Goal: Find specific page/section: Find specific page/section

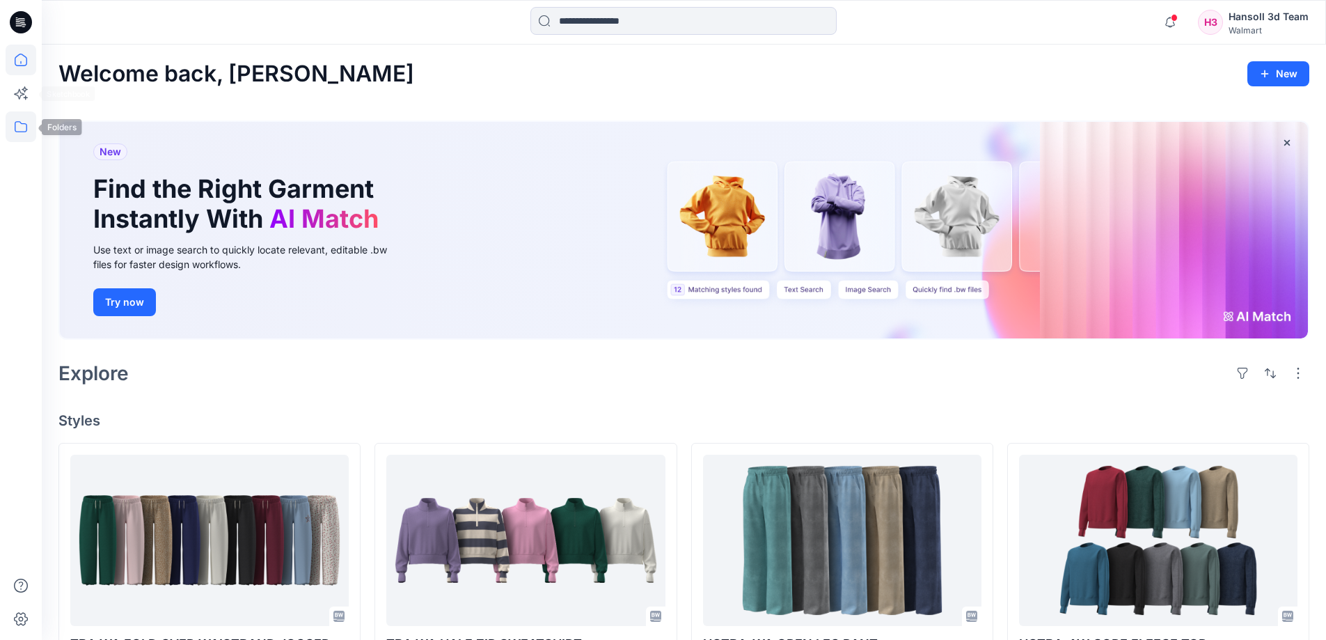
click at [34, 130] on icon at bounding box center [21, 126] width 31 height 31
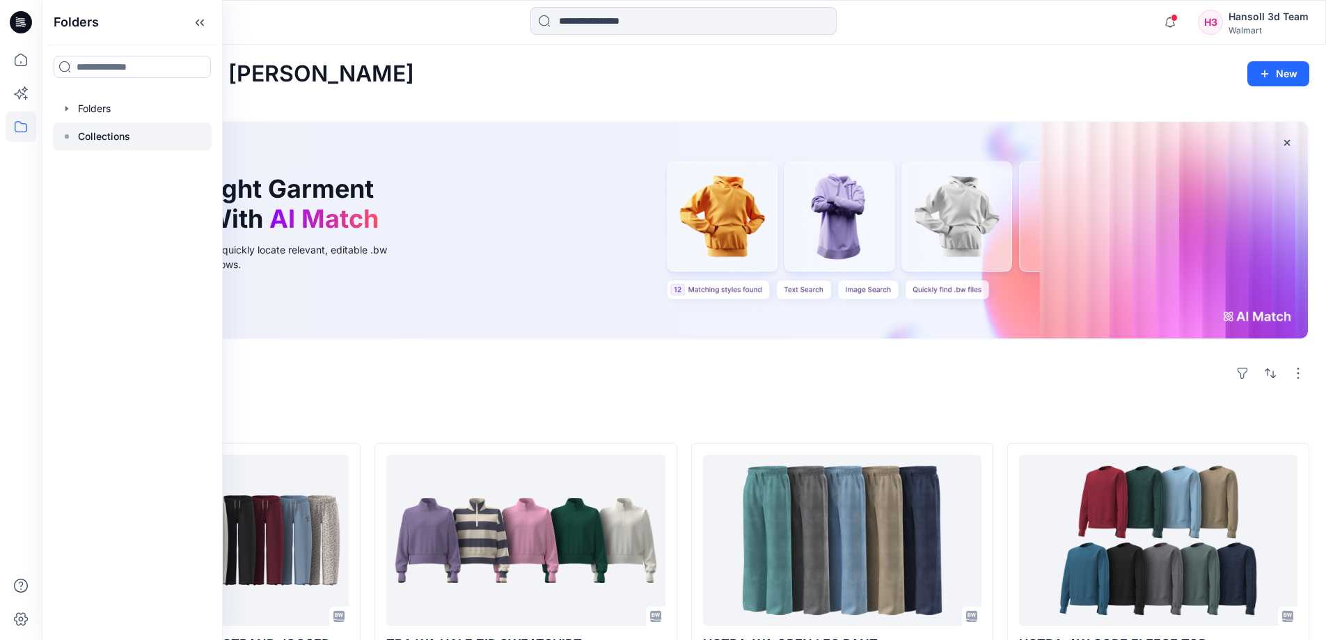
click at [133, 136] on div at bounding box center [132, 137] width 159 height 28
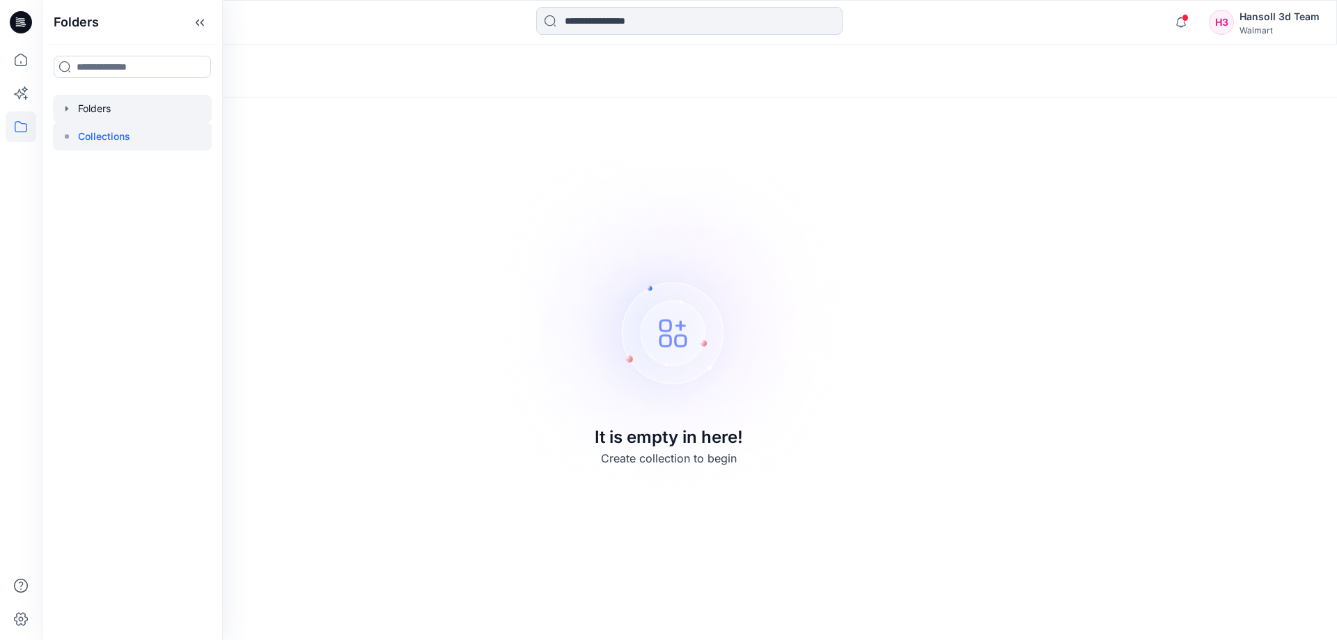
click at [116, 113] on div at bounding box center [132, 109] width 159 height 28
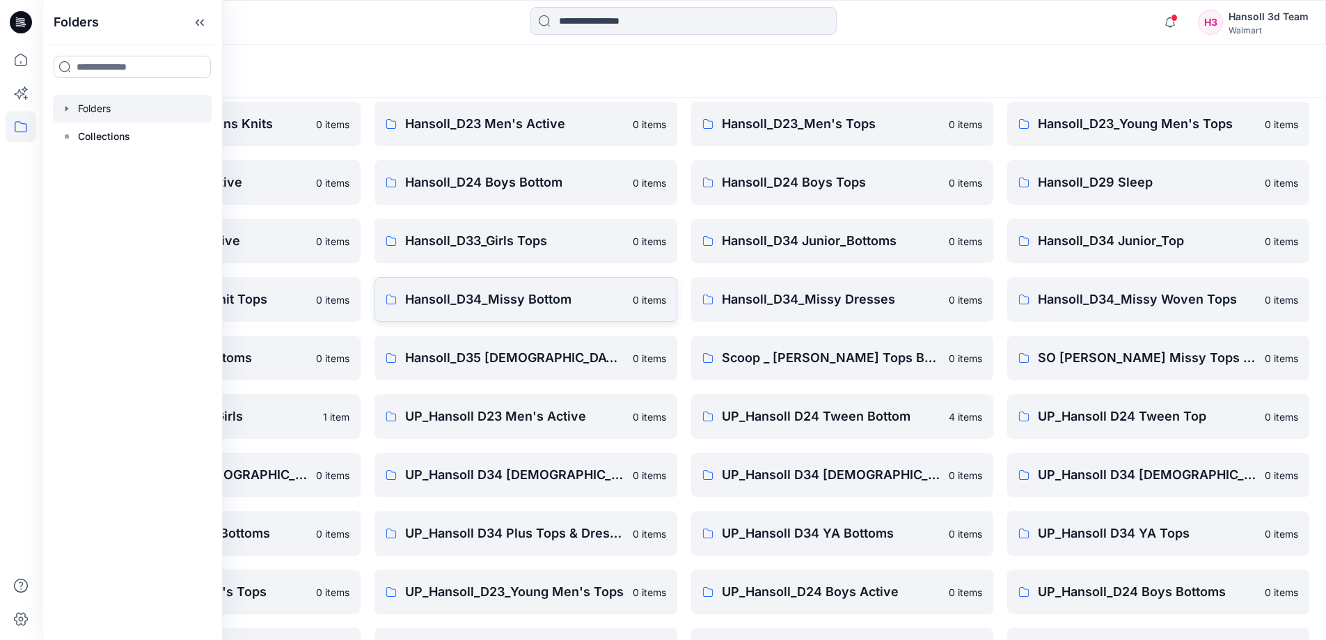
scroll to position [218, 0]
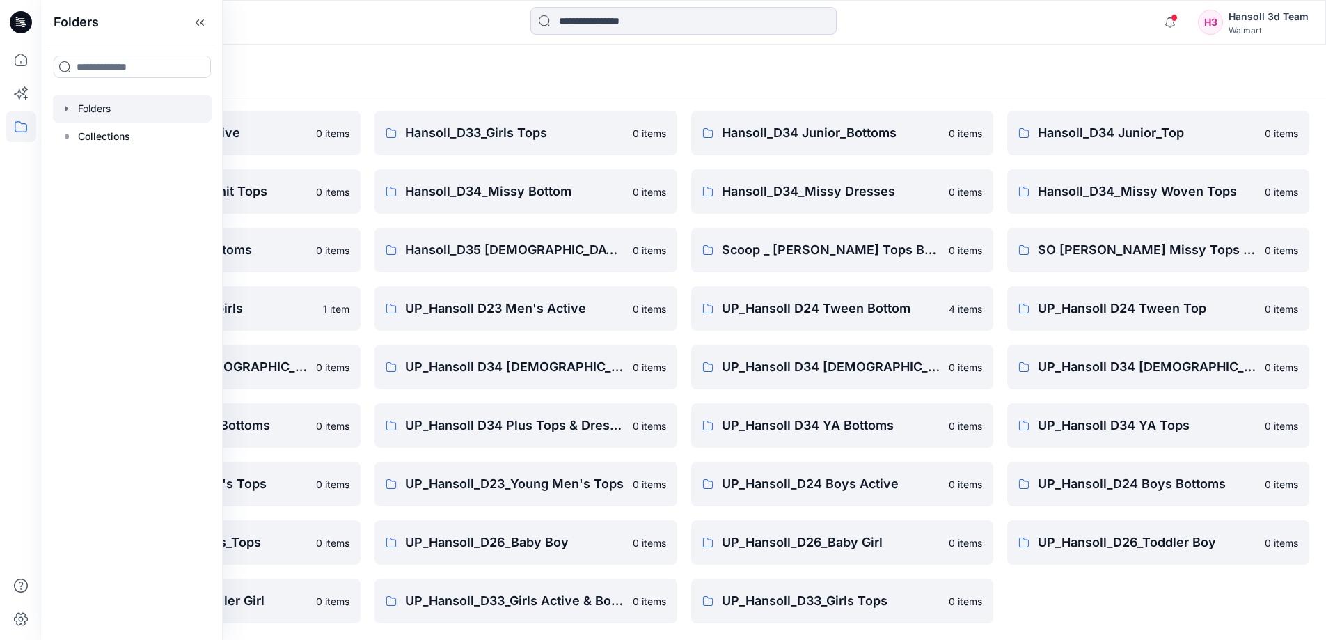
click at [1112, 604] on div "FA Hansoll D33 Girls Knits 0 items Hansoll_D23_Young Men's Tops 0 items Hansoll…" at bounding box center [1158, 279] width 302 height 688
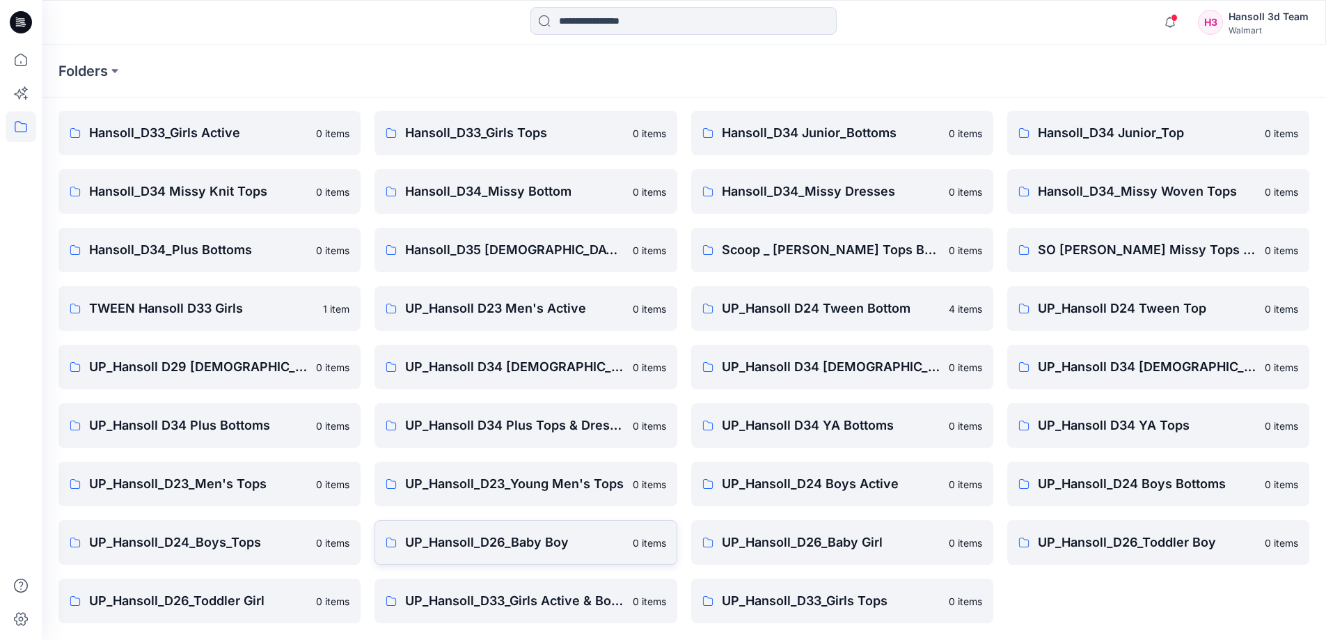
click at [425, 551] on p "UP_Hansoll_D26_Baby Boy" at bounding box center [514, 542] width 219 height 19
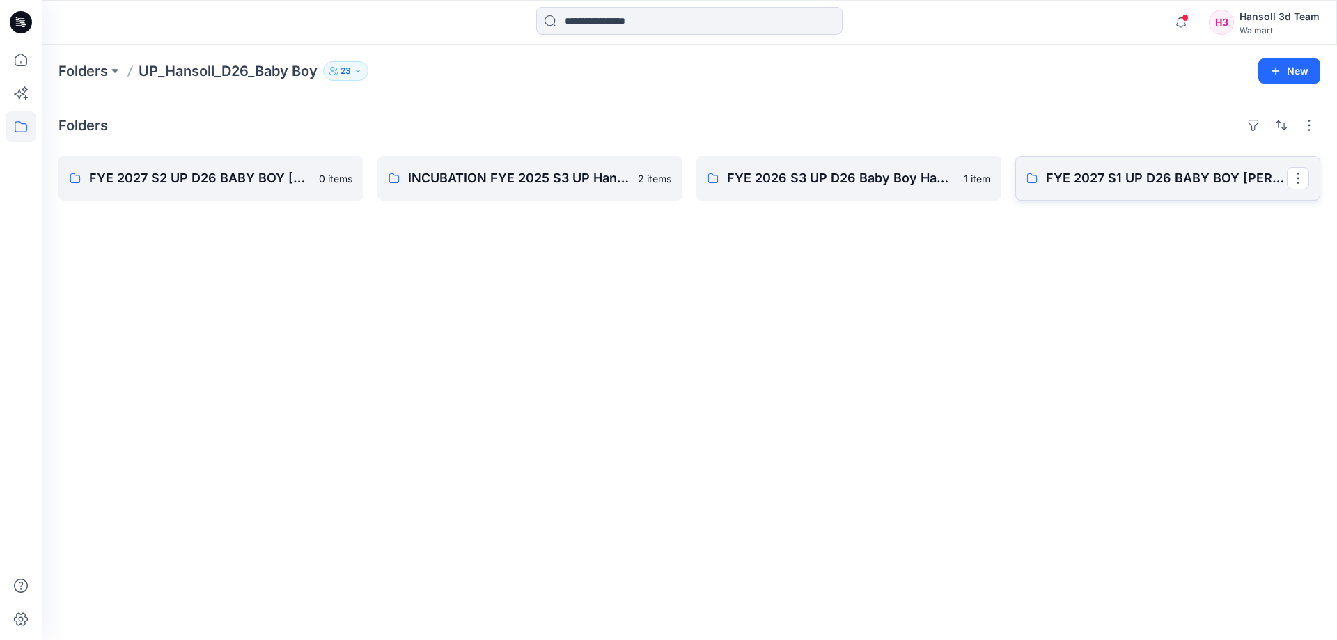
click at [1187, 191] on link "FYE 2027 S1 UP D26 BABY BOY [PERSON_NAME]" at bounding box center [1167, 178] width 305 height 45
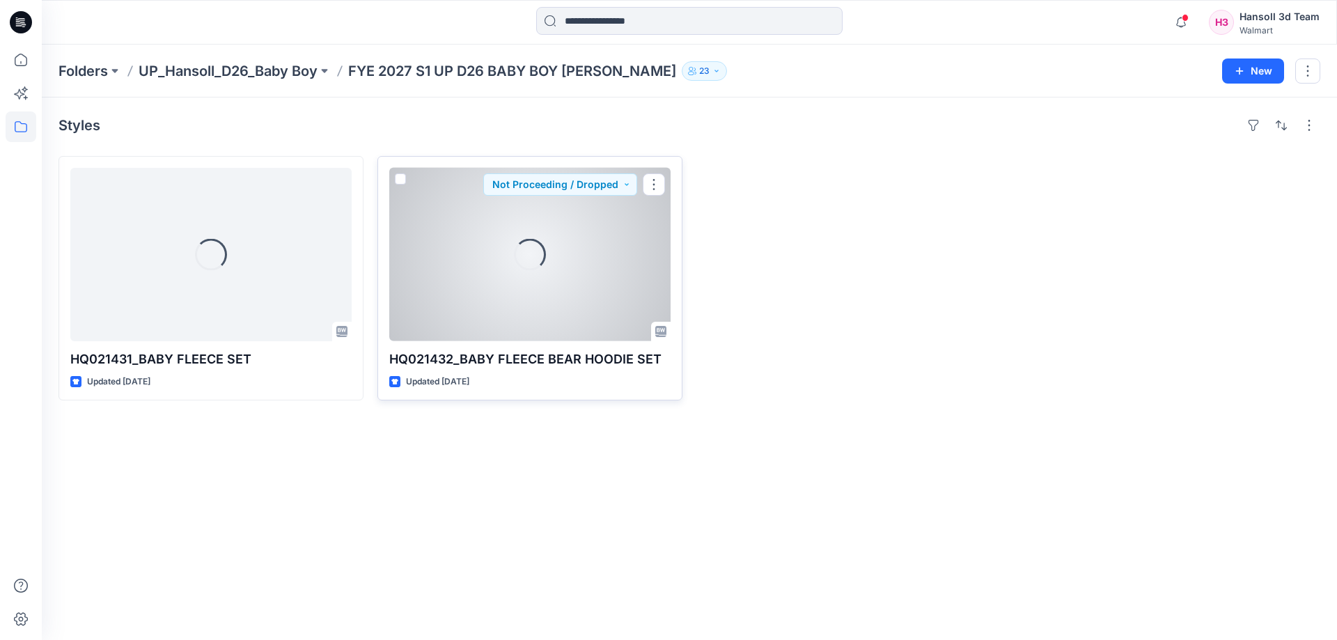
click at [554, 260] on div "Loading..." at bounding box center [529, 254] width 281 height 173
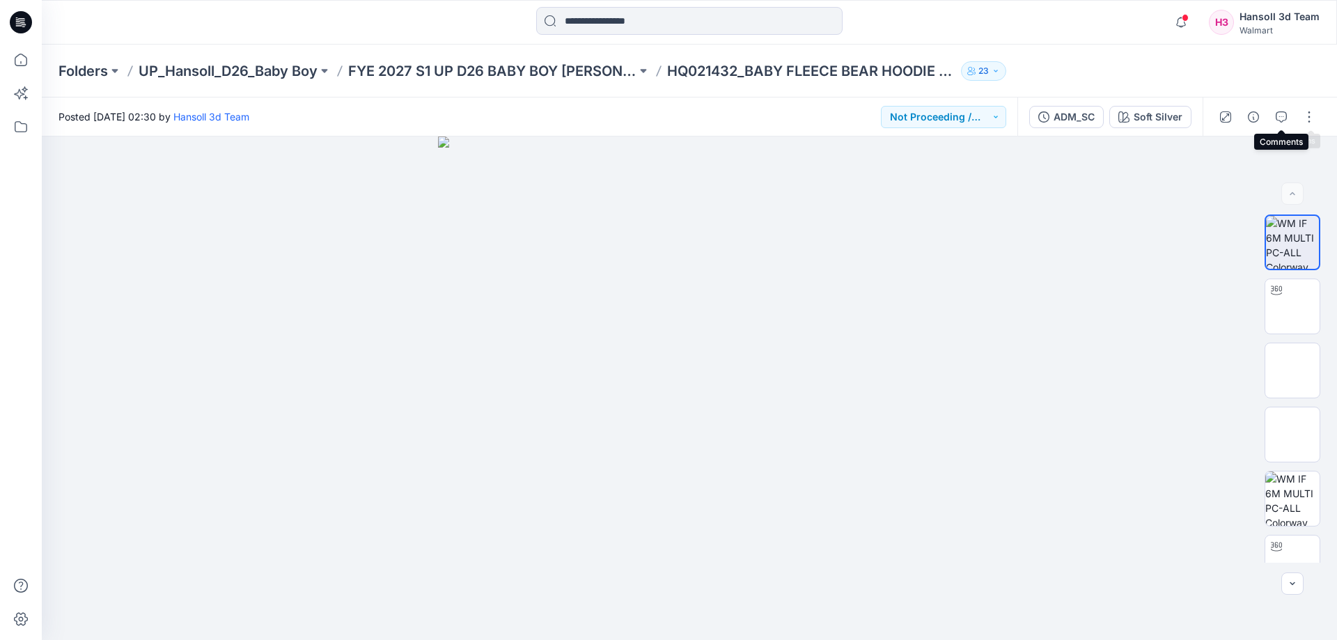
click at [1279, 116] on icon "button" at bounding box center [1280, 116] width 11 height 11
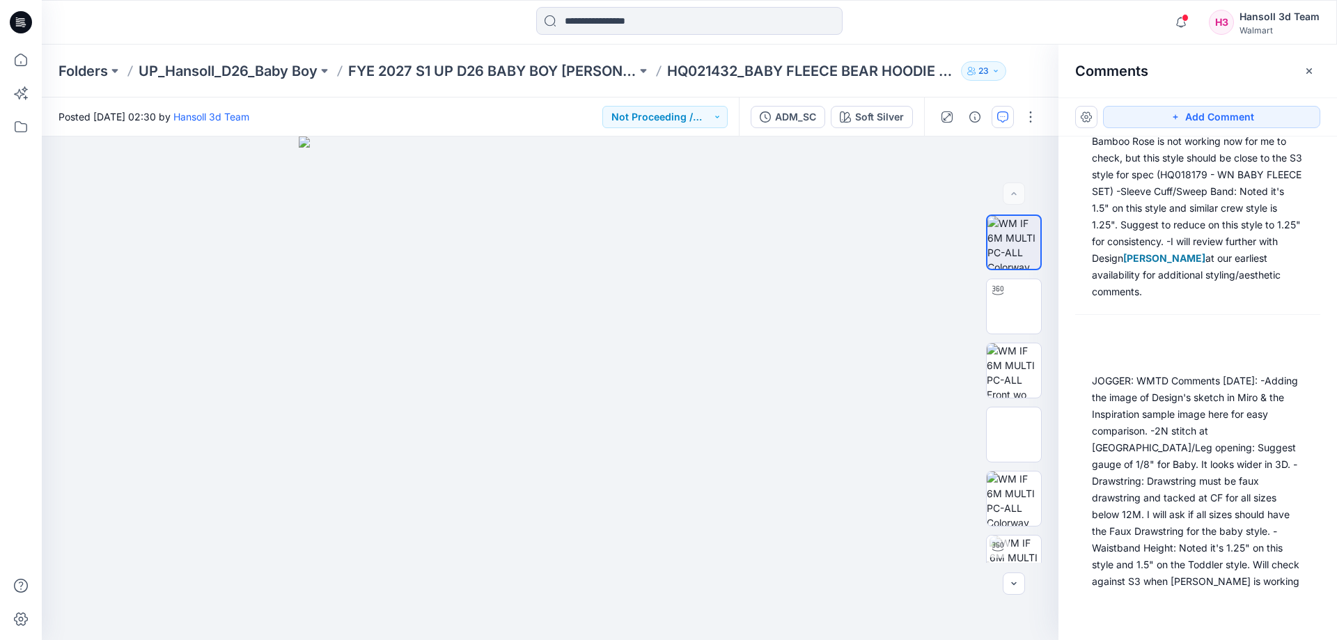
scroll to position [689, 0]
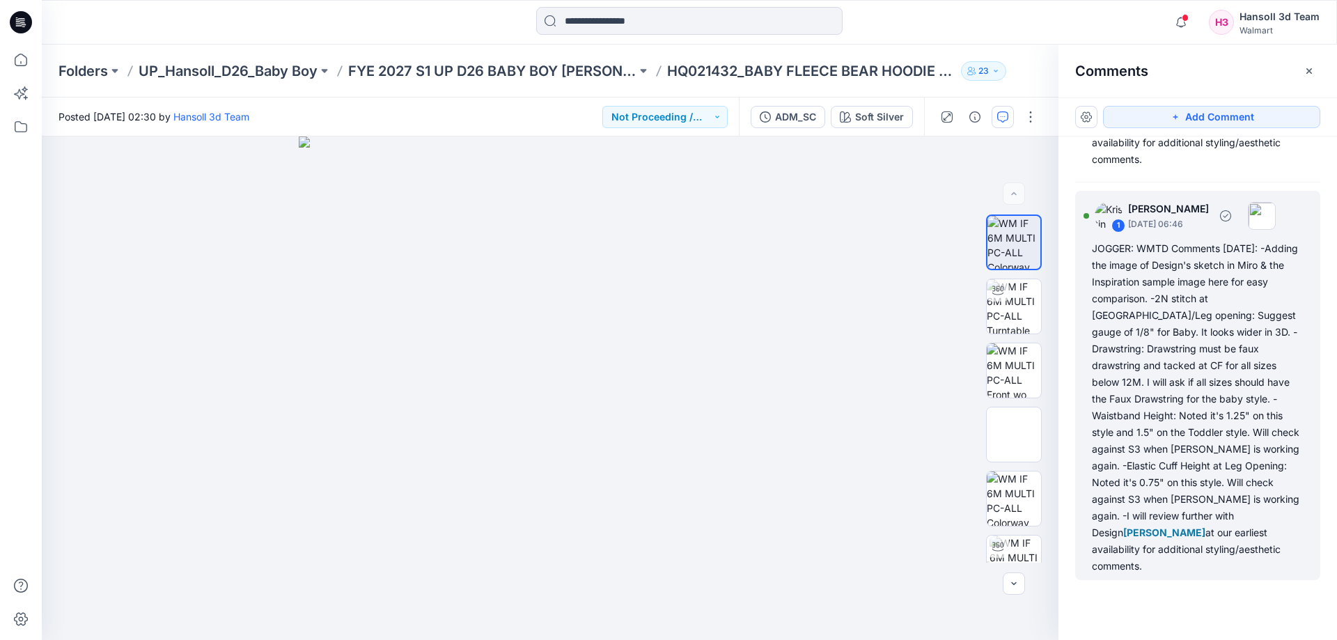
click at [1227, 359] on div "JOGGER: WMTD Comments 4.4.25: -Adding the image of Design's sketch in Miro & th…" at bounding box center [1198, 407] width 212 height 334
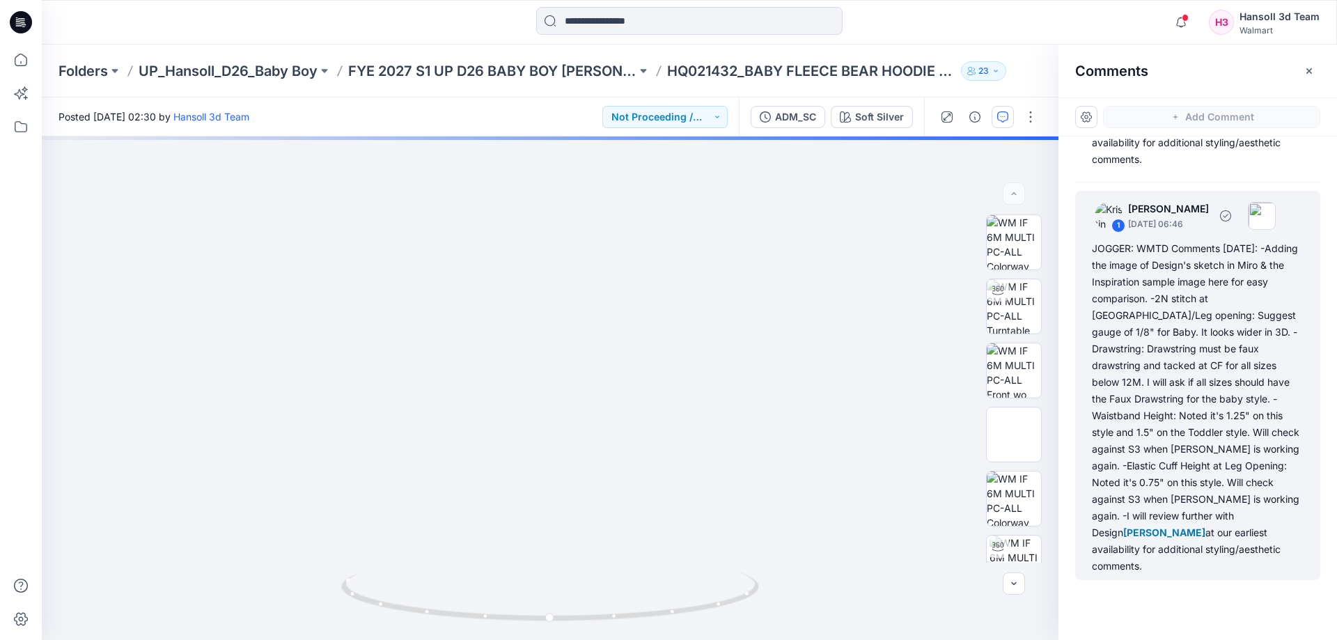
click at [1227, 359] on div "JOGGER: WMTD Comments 4.4.25: -Adding the image of Design's sketch in Miro & th…" at bounding box center [1198, 407] width 212 height 334
click at [1122, 347] on div "JOGGER: WMTD Comments 4.4.25: -Adding the image of Design's sketch in Miro & th…" at bounding box center [1198, 407] width 212 height 334
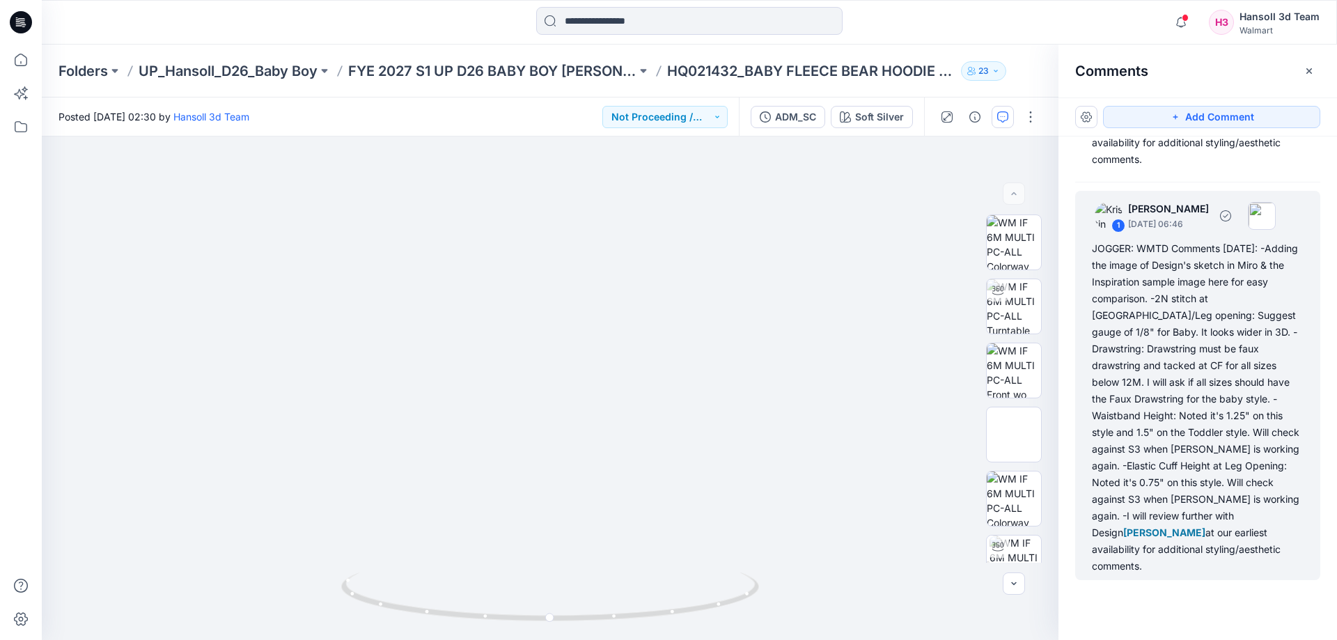
click at [1220, 479] on div "JOGGER: WMTD Comments 4.4.25: -Adding the image of Design's sketch in Miro & th…" at bounding box center [1198, 407] width 212 height 334
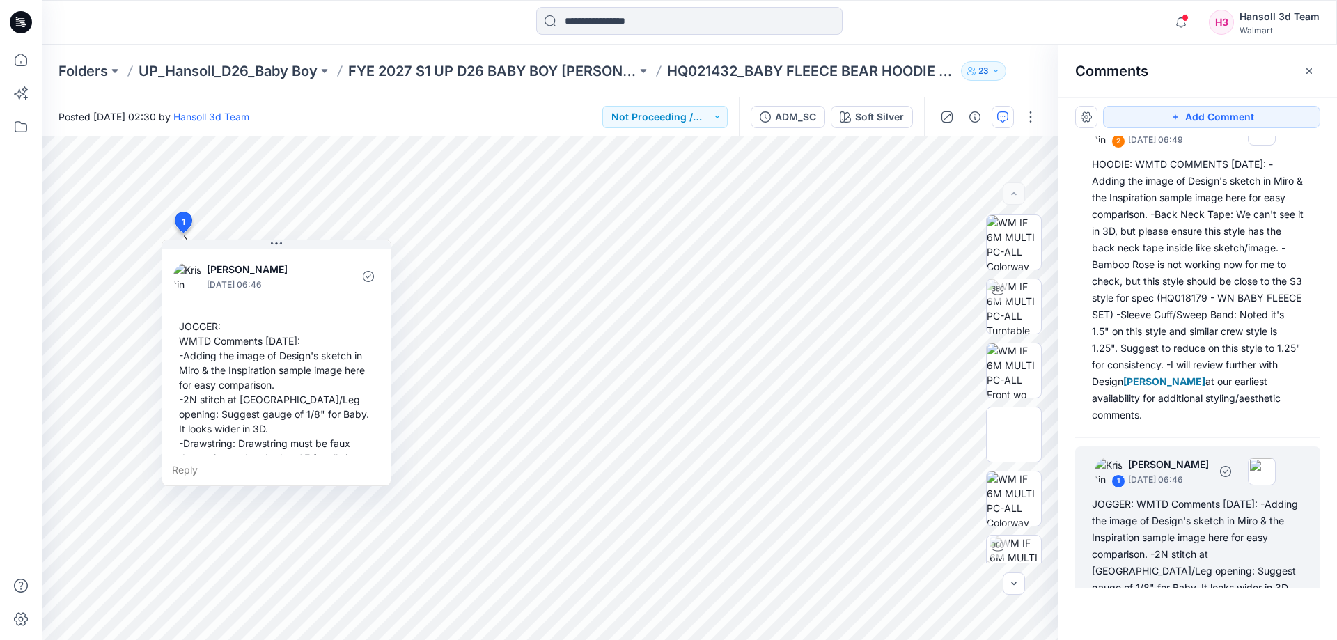
scroll to position [341, 0]
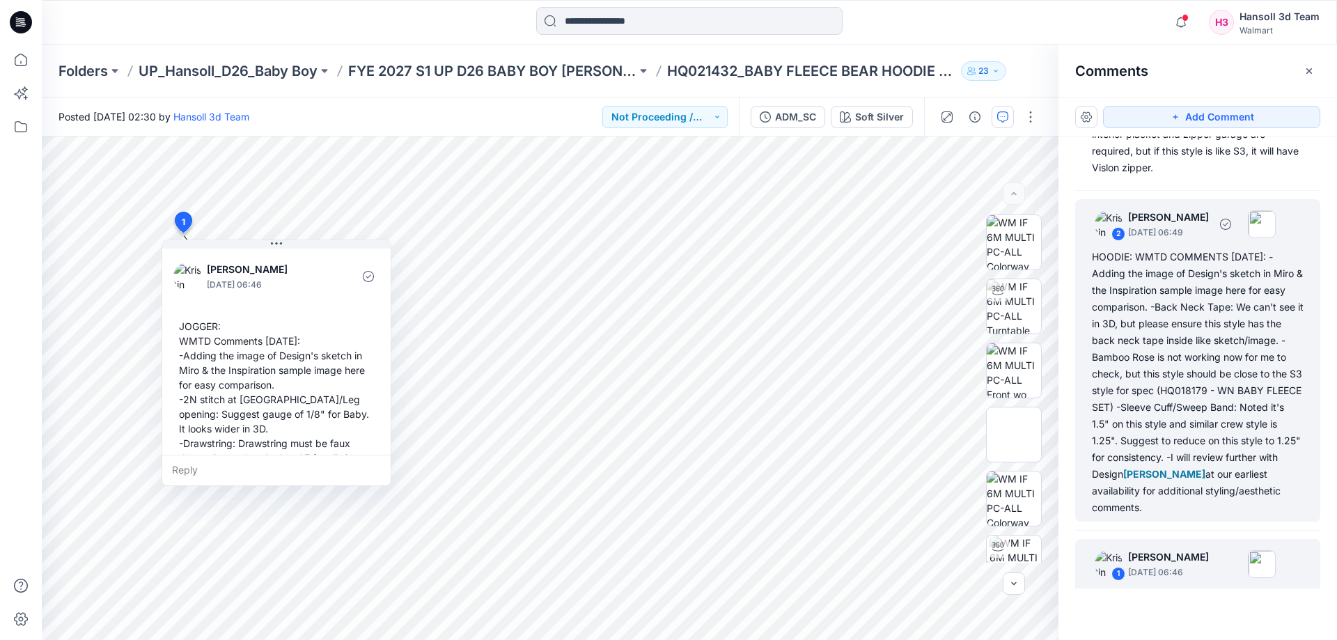
click at [1128, 448] on div "HOODIE: WMTD COMMENTS 4.4.25: -Adding the image of Design's sketch in Miro & th…" at bounding box center [1198, 382] width 212 height 267
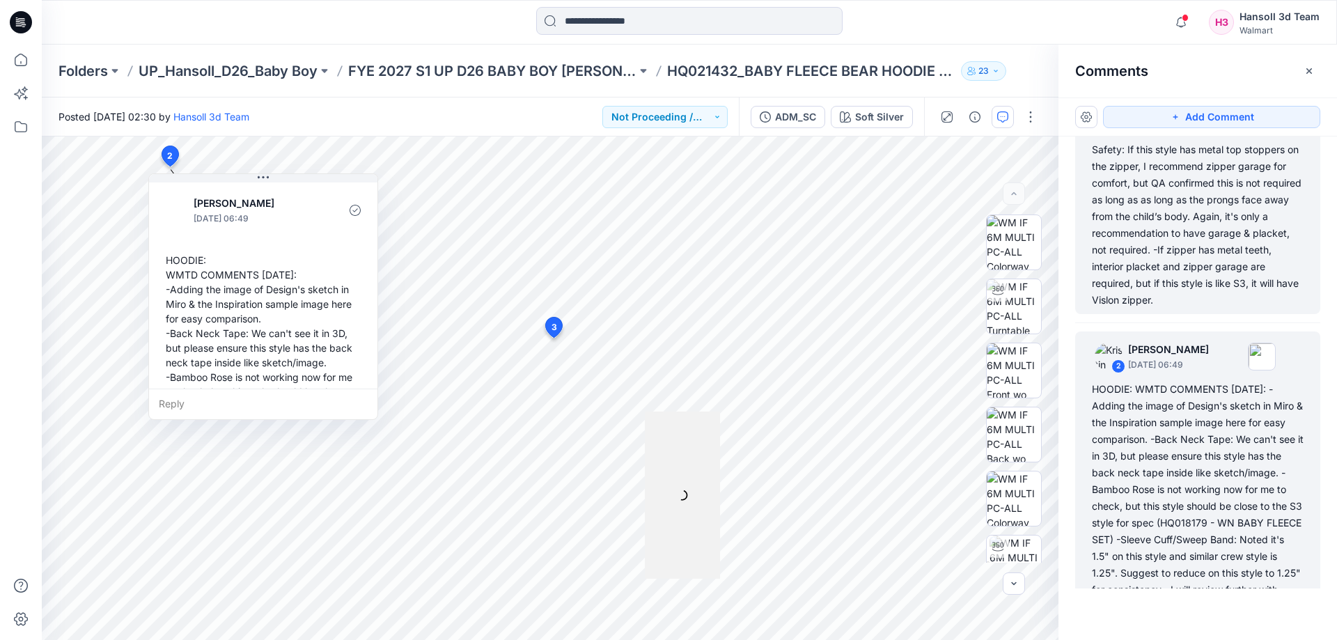
scroll to position [0, 0]
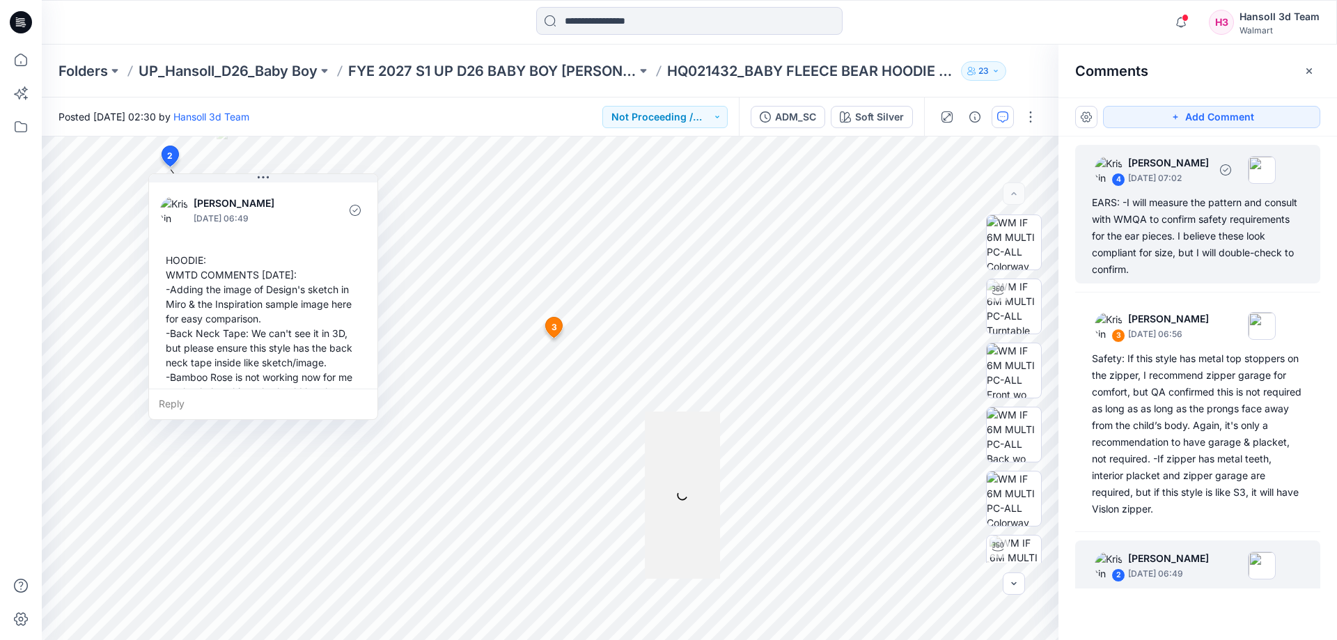
click at [1222, 250] on div "EARS: -I will measure the pattern and consult with WMQA to confirm safety requi…" at bounding box center [1198, 236] width 212 height 84
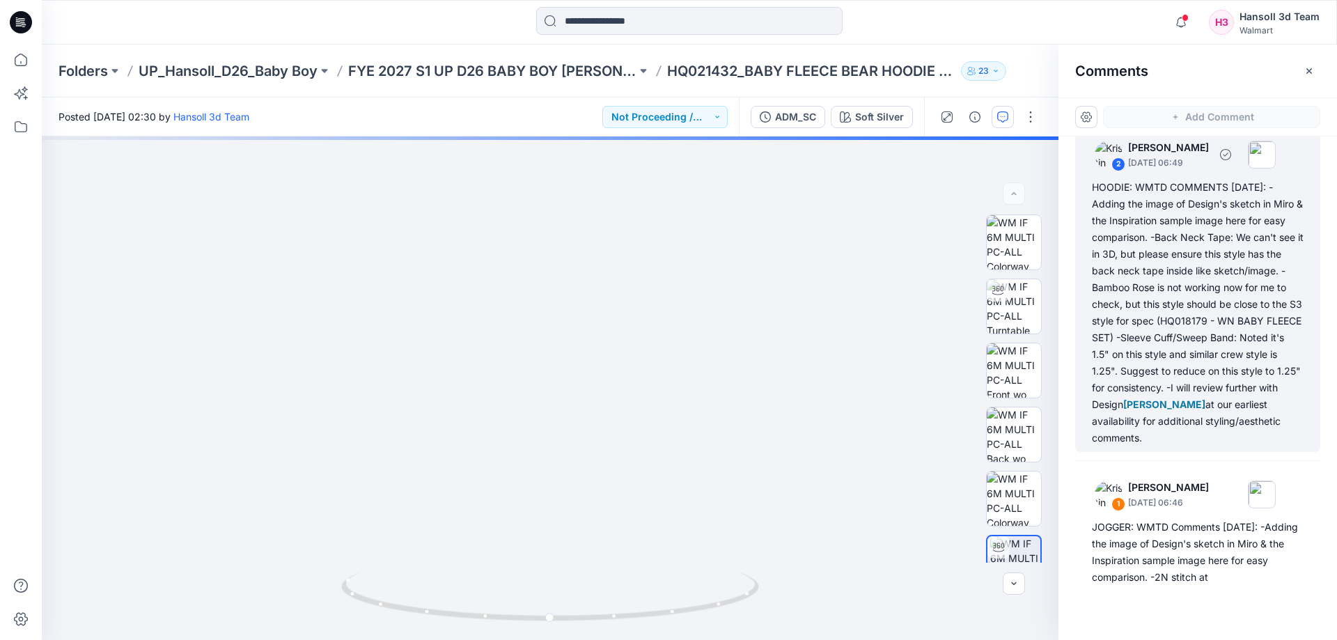
click at [1247, 356] on div "HOODIE: WMTD COMMENTS 4.4.25: -Adding the image of Design's sketch in Miro & th…" at bounding box center [1198, 312] width 212 height 267
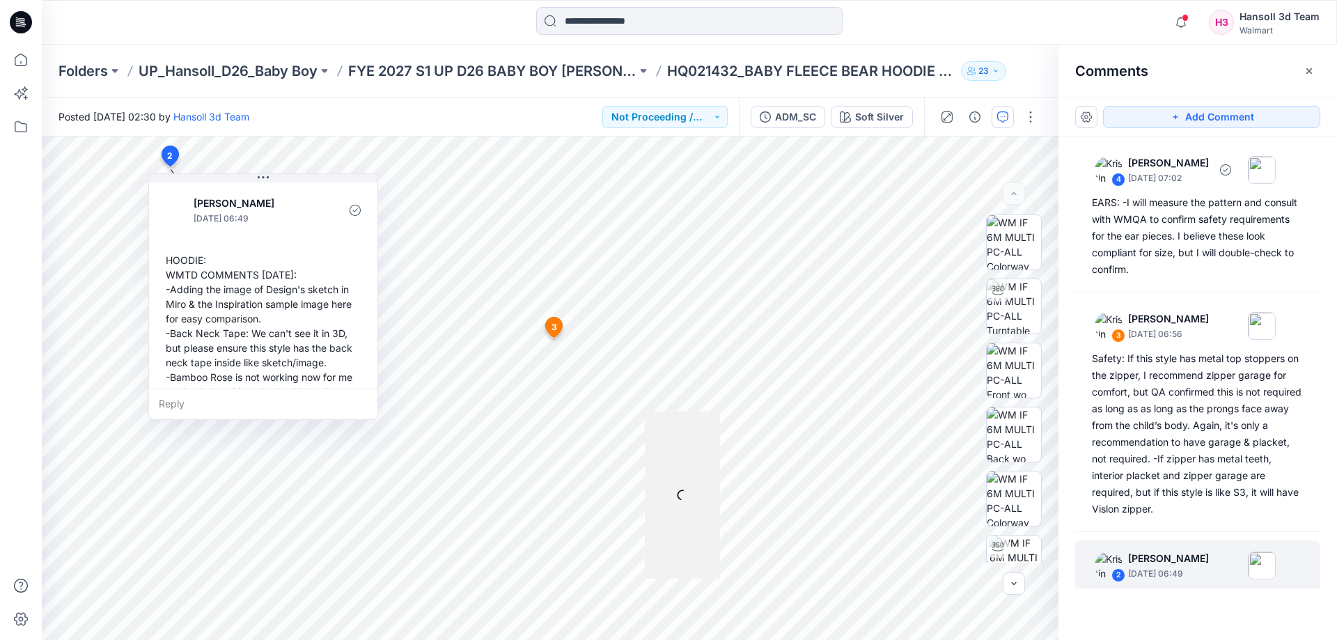
scroll to position [70, 0]
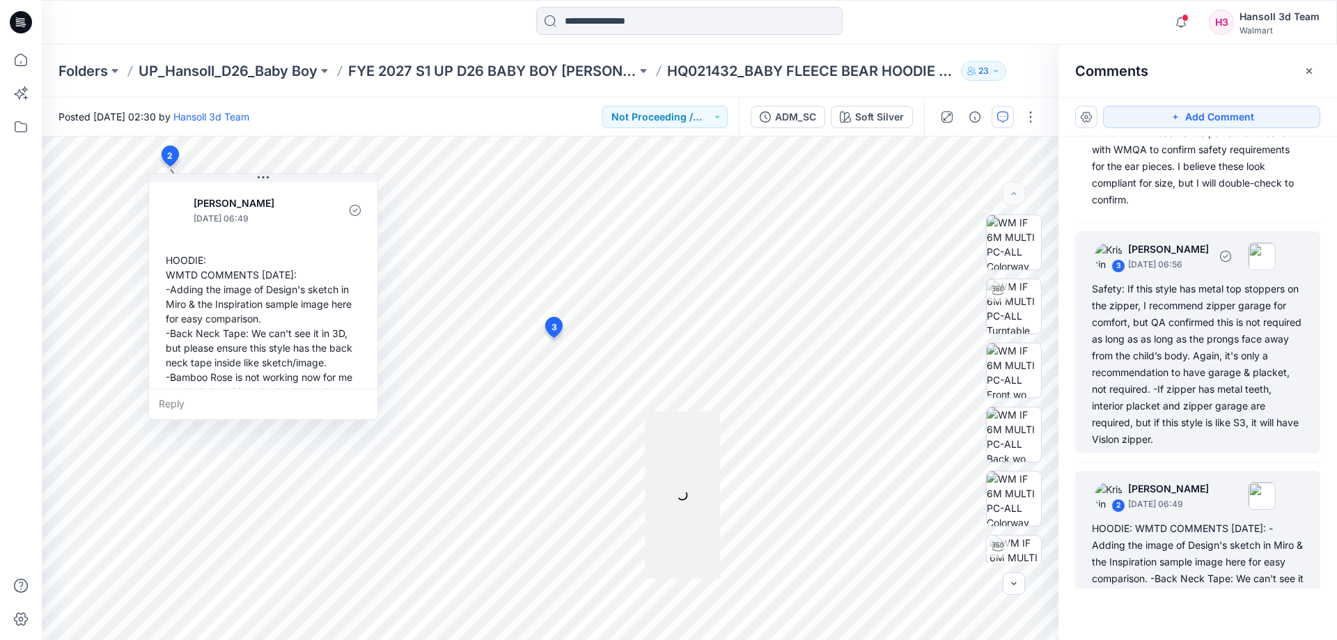
click at [1241, 335] on div "Safety: If this style has metal top stoppers on the zipper, I recommend zipper …" at bounding box center [1198, 364] width 212 height 167
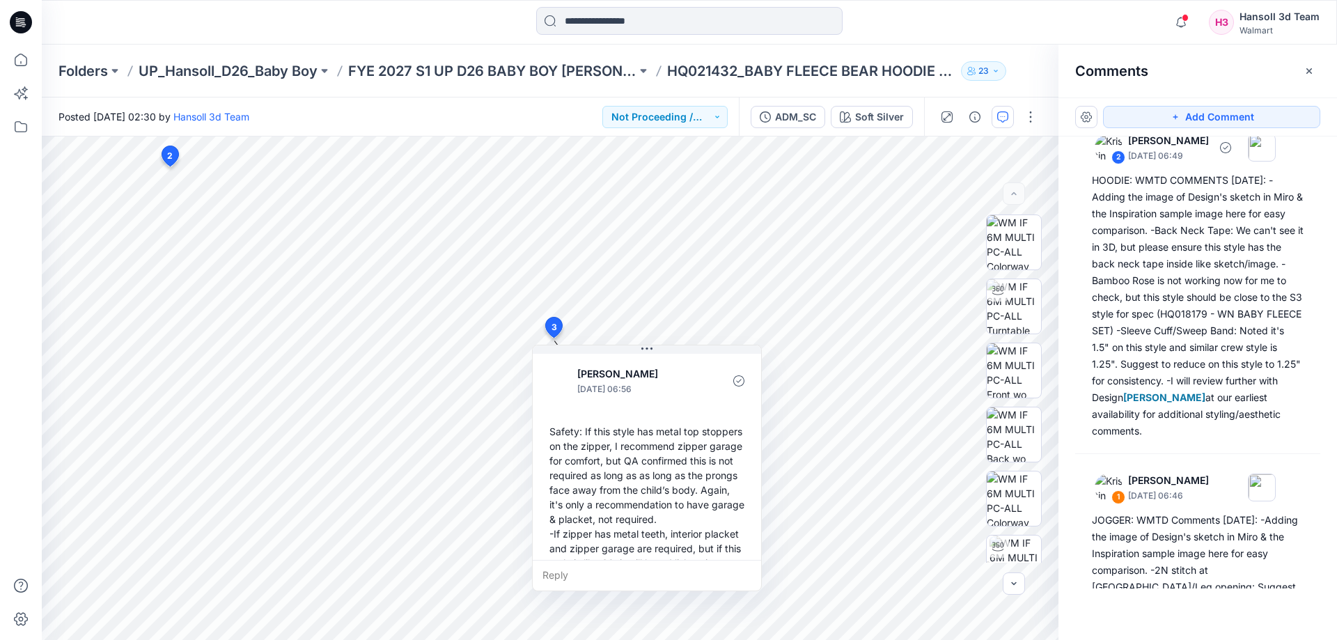
click at [1241, 335] on div "HOODIE: WMTD COMMENTS 4.4.25: -Adding the image of Design's sketch in Miro & th…" at bounding box center [1198, 305] width 212 height 267
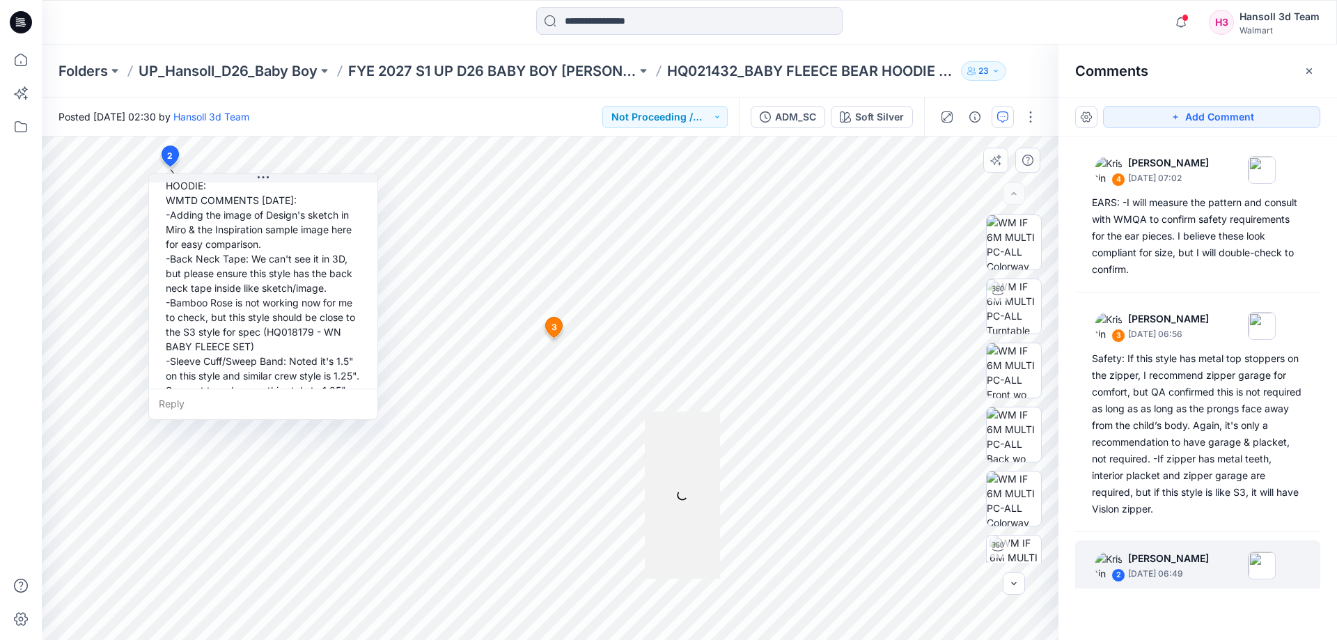
scroll to position [156, 0]
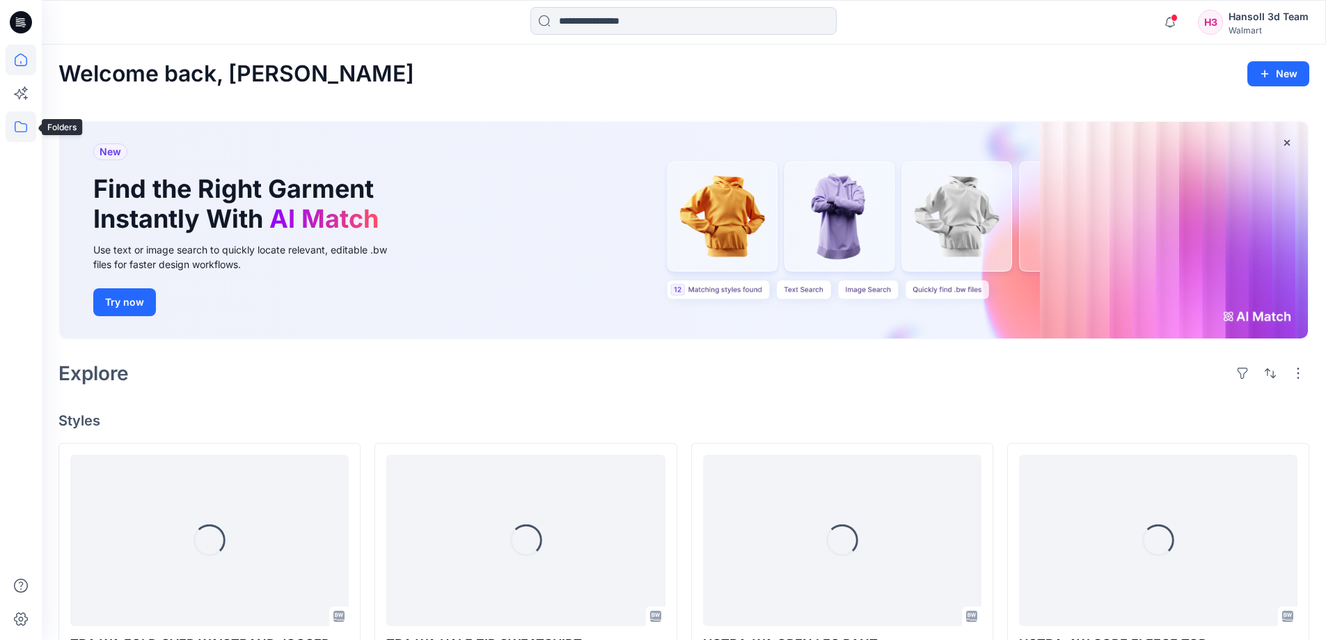
click at [11, 128] on icon at bounding box center [21, 126] width 31 height 31
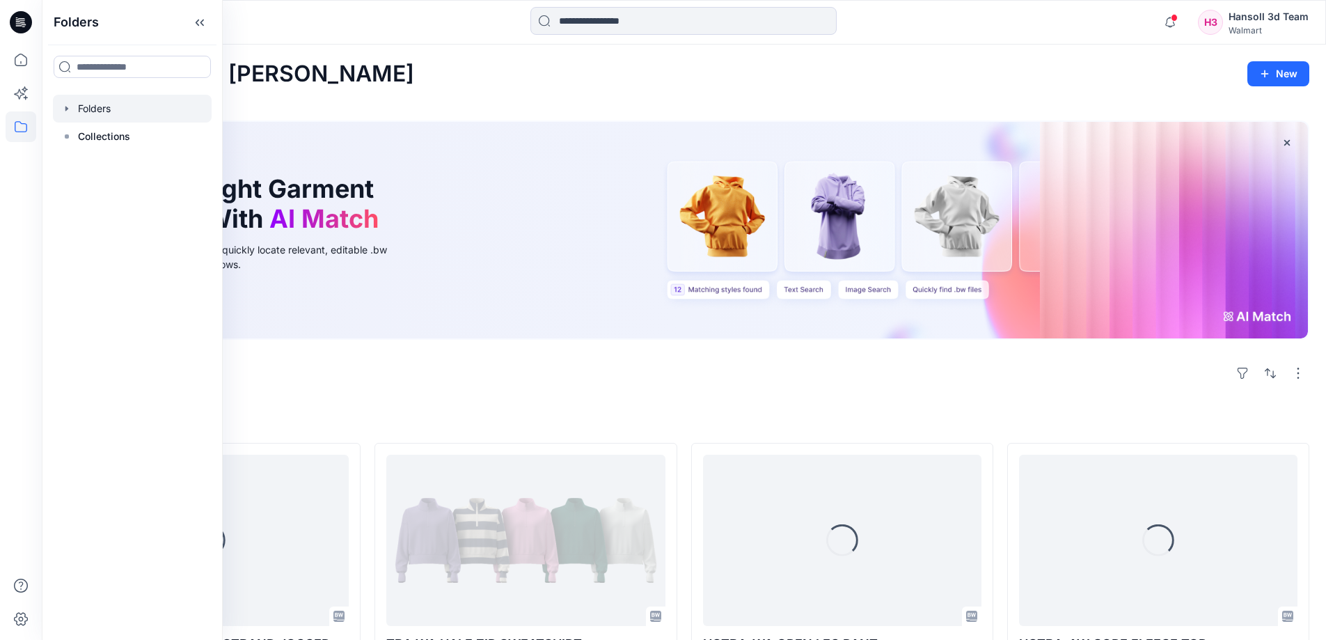
click at [107, 113] on div at bounding box center [132, 109] width 159 height 28
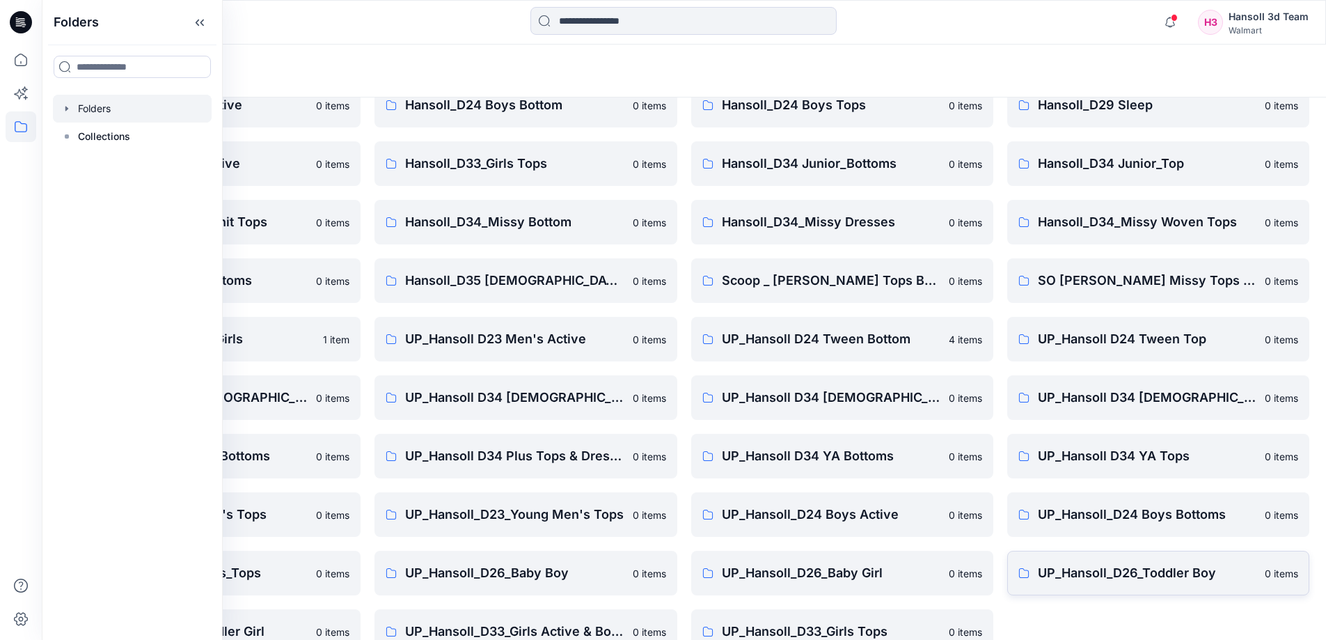
scroll to position [218, 0]
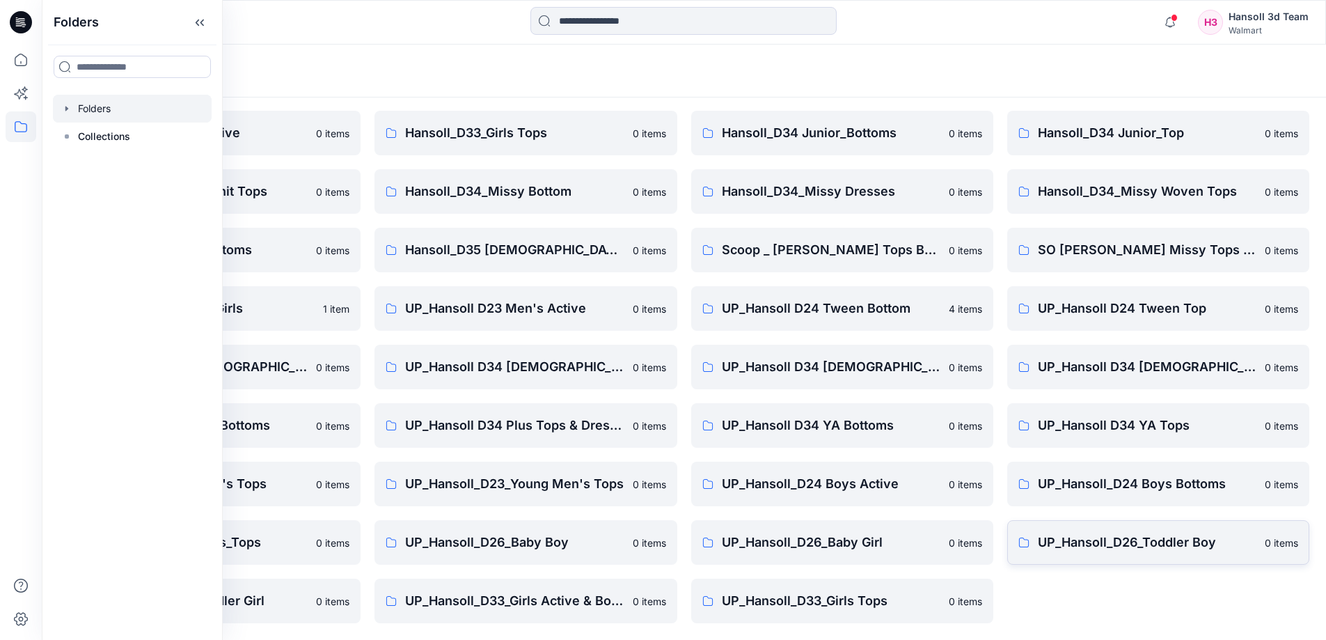
click at [1110, 542] on p "UP_Hansoll_D26_Toddler Boy" at bounding box center [1147, 542] width 219 height 19
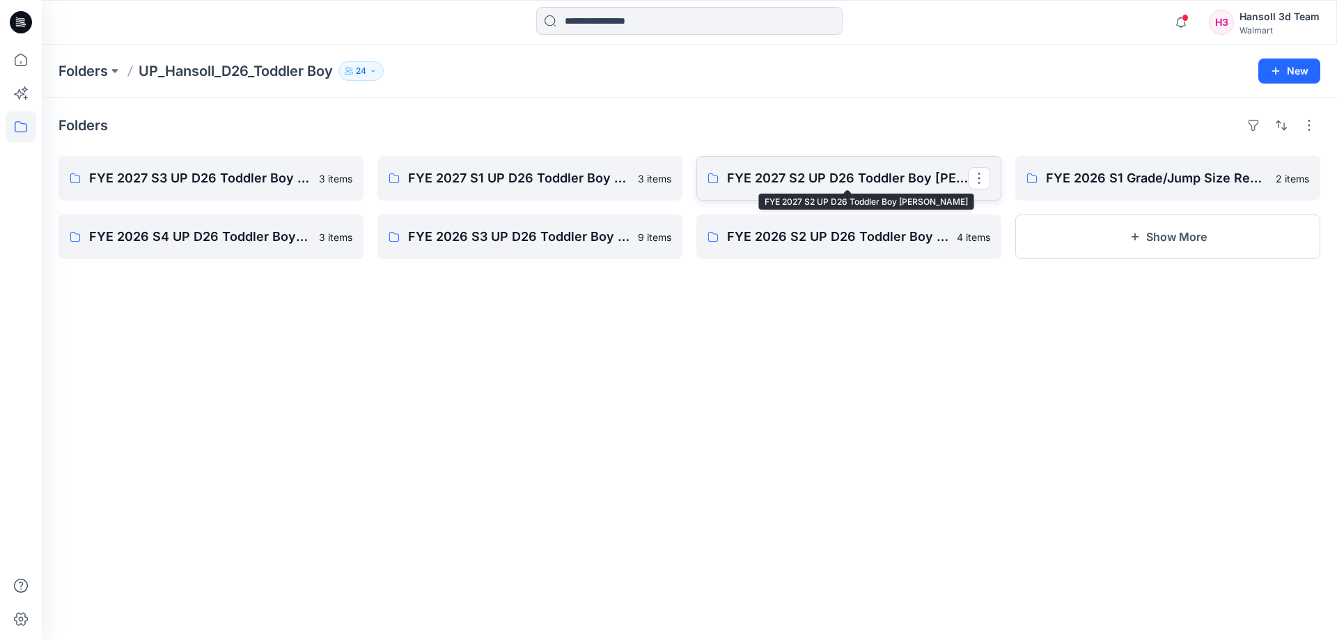
click at [853, 176] on p "FYE 2027 S2 UP D26 Toddler Boy [PERSON_NAME]" at bounding box center [847, 177] width 241 height 19
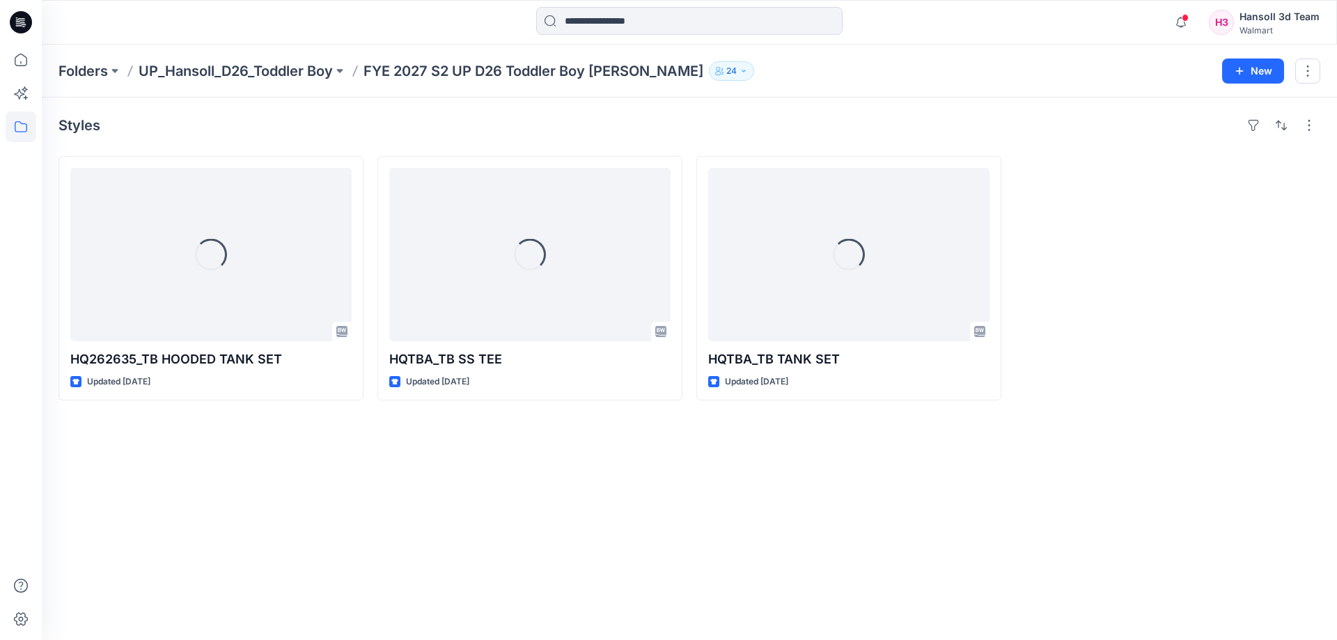
click at [865, 496] on div "Styles Loading... HQ262635_TB HOODED TANK SET Updated [DATE] Loading... HQTBA_T…" at bounding box center [689, 368] width 1295 height 542
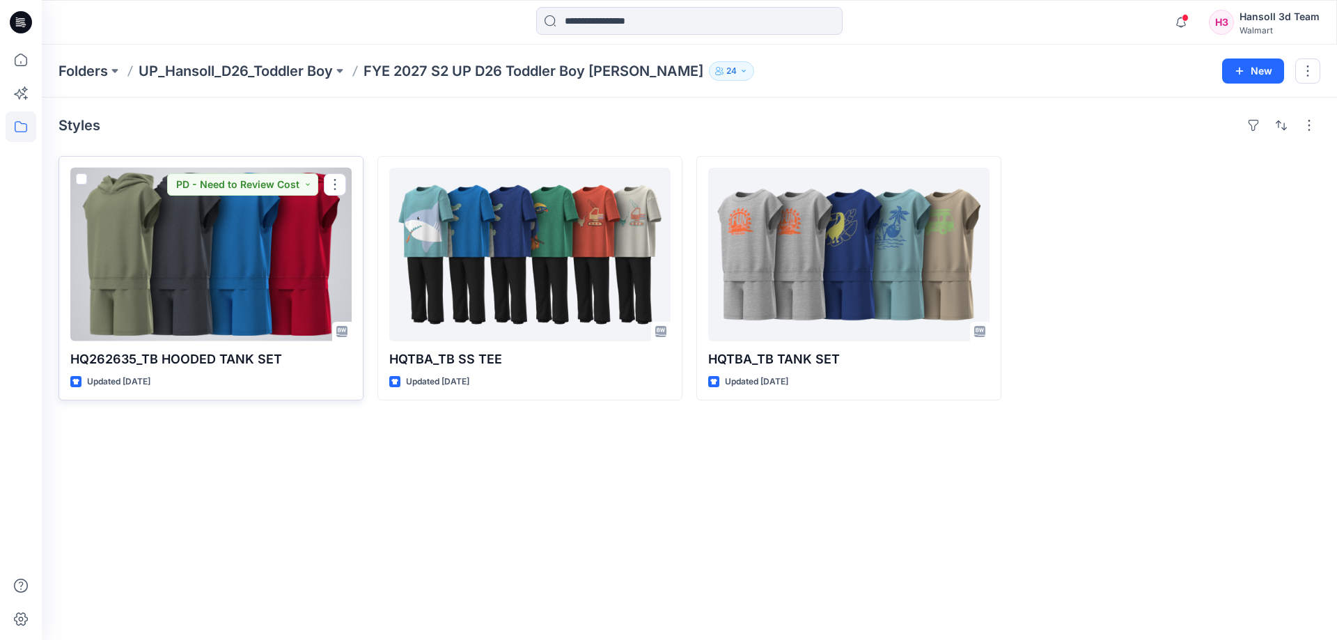
click at [228, 290] on div at bounding box center [210, 254] width 281 height 173
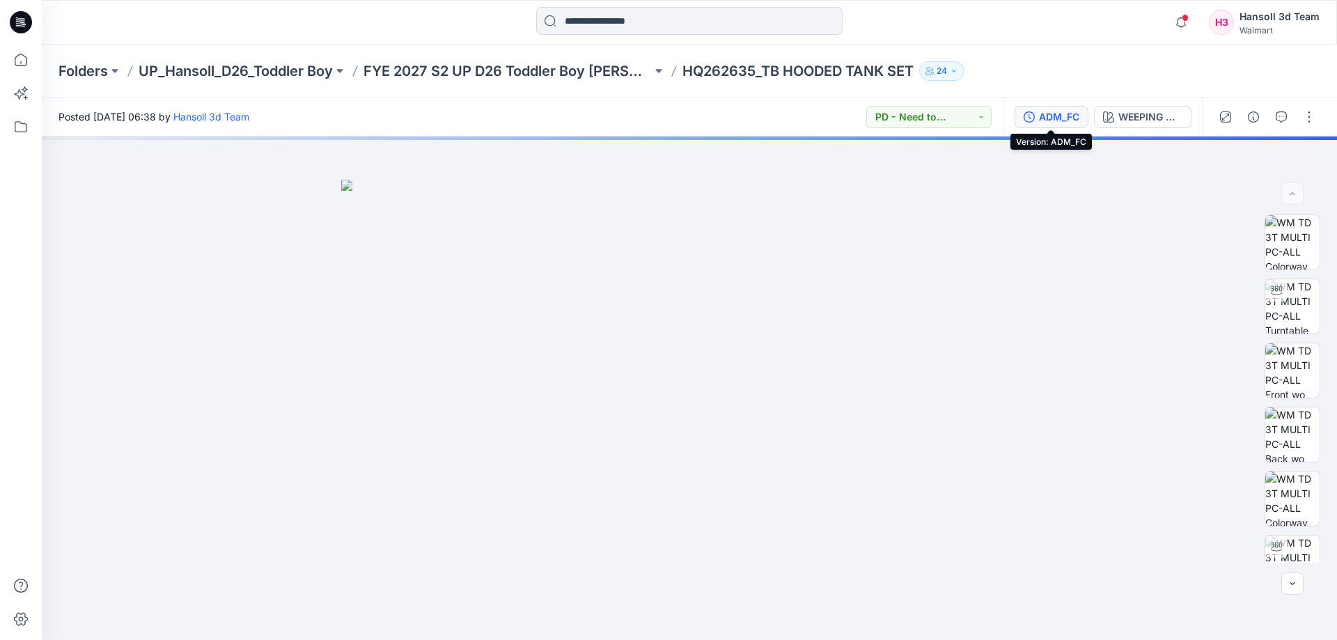
click at [1038, 111] on button "ADM_FC" at bounding box center [1051, 117] width 74 height 22
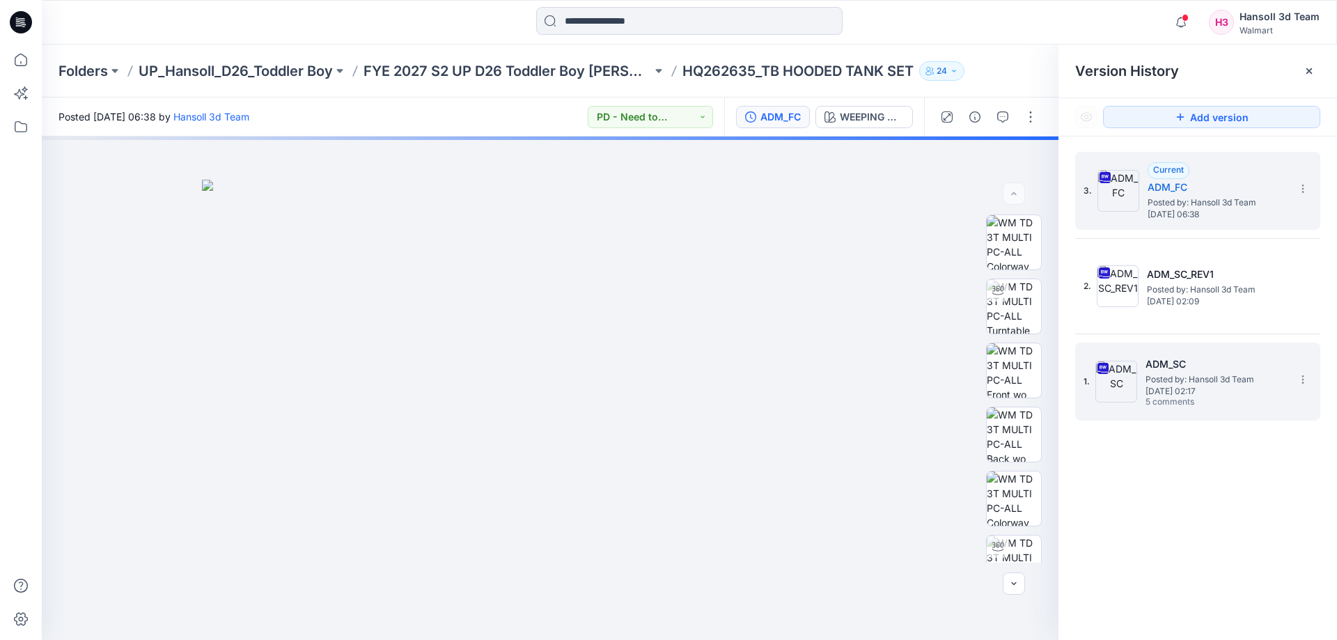
click at [1244, 360] on h5 "ADM_SC" at bounding box center [1214, 364] width 139 height 17
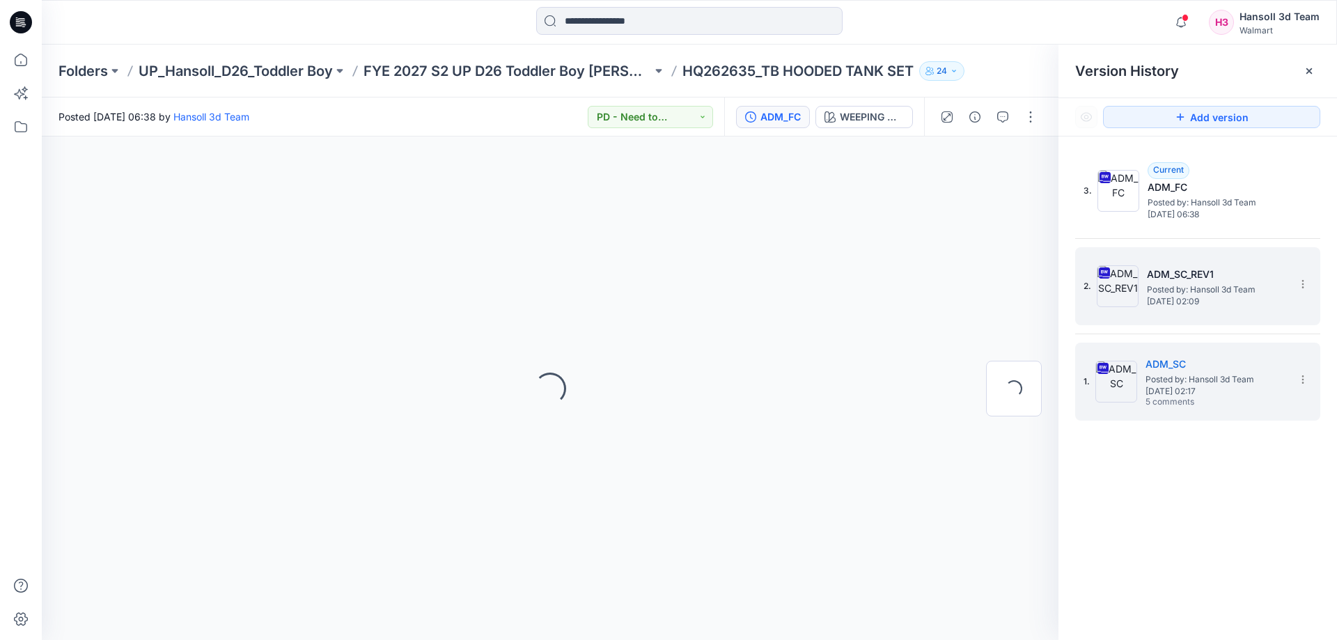
click at [1223, 259] on div "2. ADM_SC_REV1 Posted by: Hansoll 3d Team [DATE] 02:09" at bounding box center [1187, 286] width 209 height 67
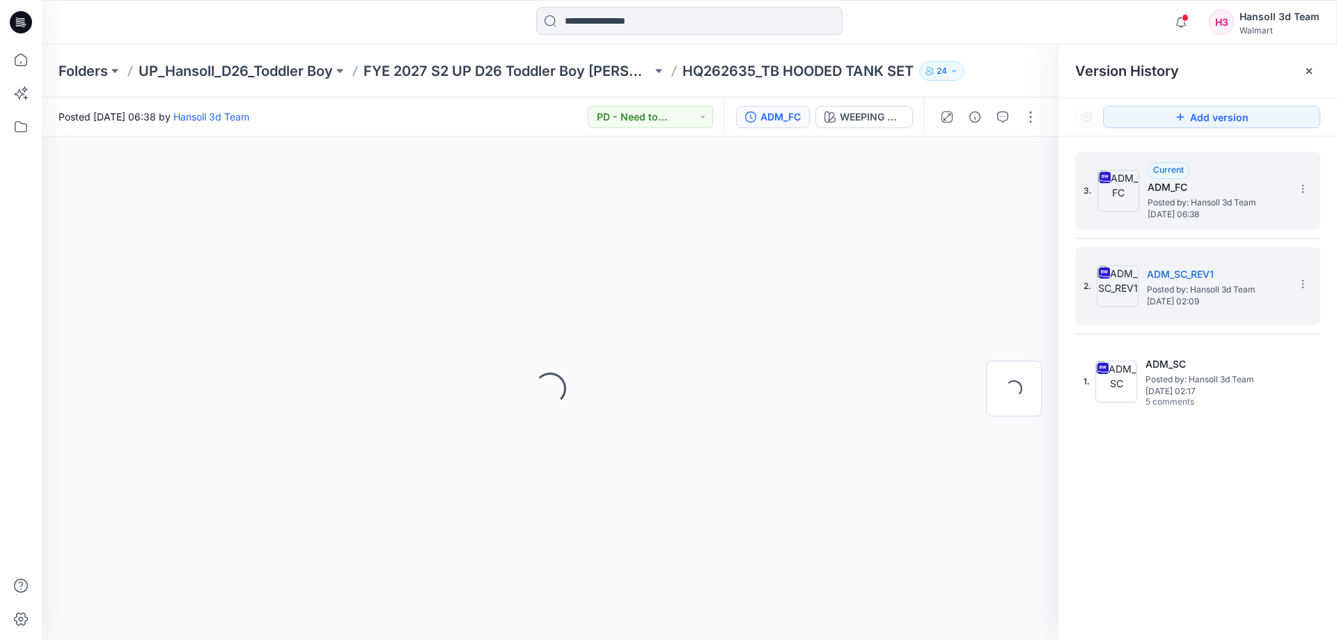
click at [1206, 175] on div "Current ADM_FC Posted by: Hansoll 3d Team [DATE] 06:38" at bounding box center [1216, 190] width 139 height 57
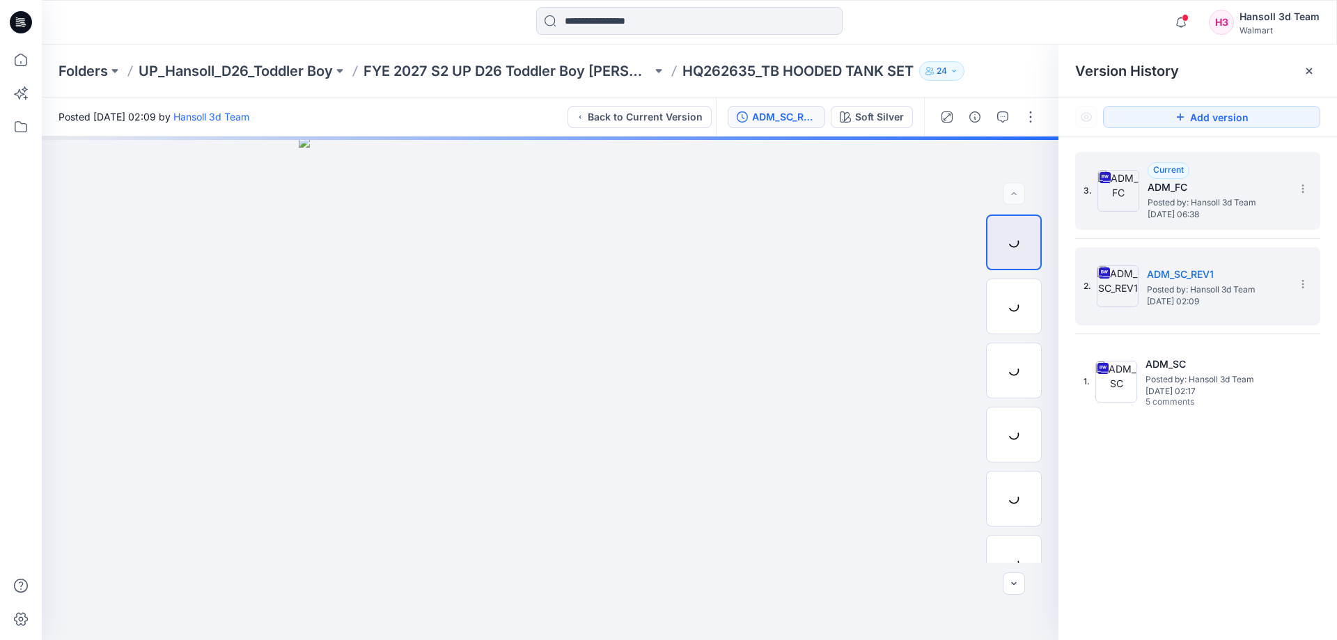
click at [1268, 159] on div "3. Current ADM_FC Posted by: Hansoll 3d Team [DATE] 06:38" at bounding box center [1187, 190] width 209 height 67
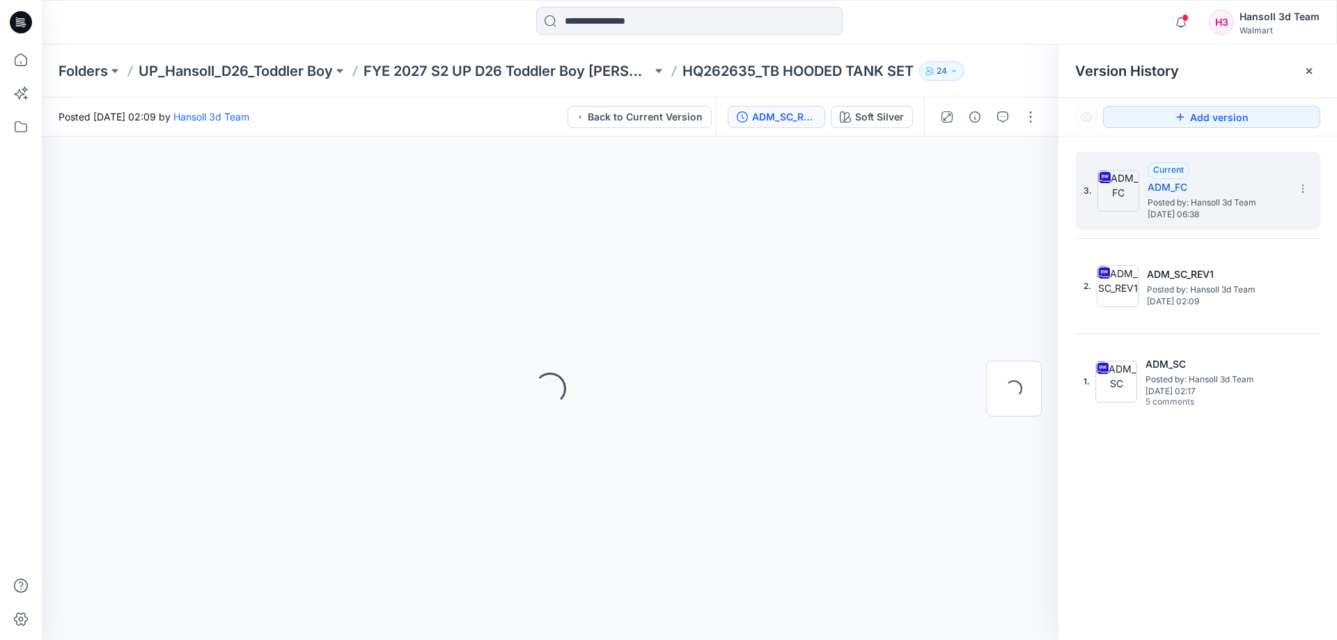
click at [1311, 68] on icon at bounding box center [1308, 70] width 11 height 11
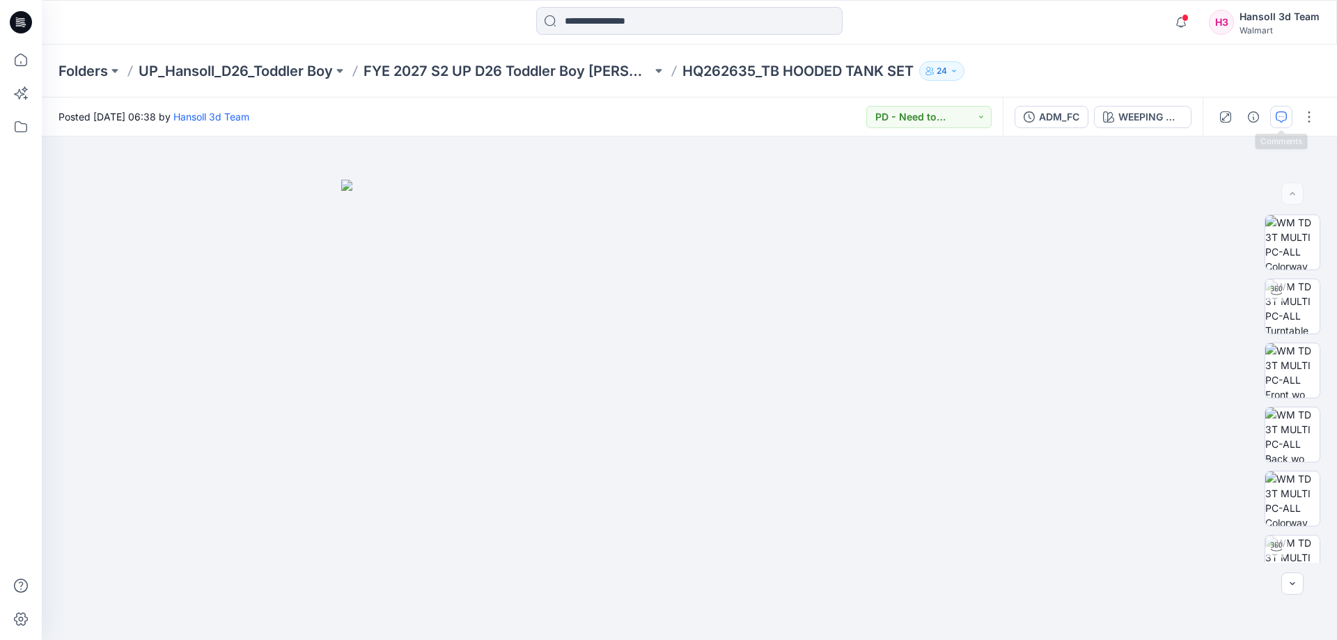
click at [1287, 116] on button "button" at bounding box center [1281, 117] width 22 height 22
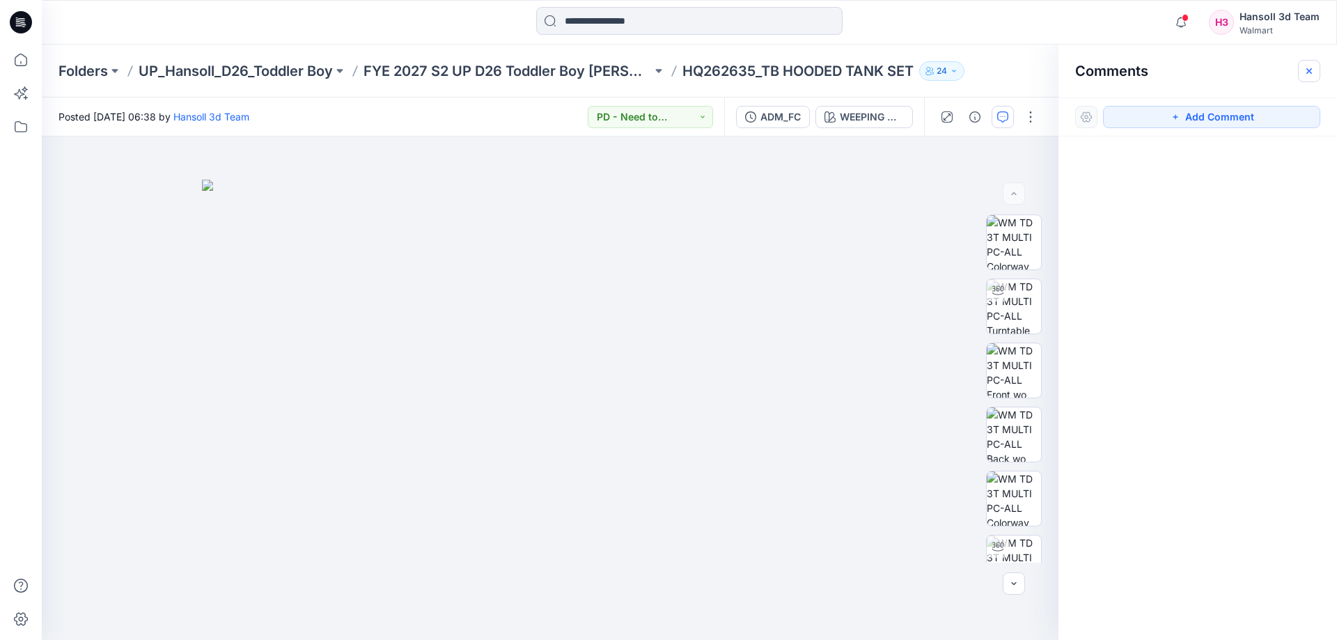
click at [1307, 65] on icon "button" at bounding box center [1308, 70] width 11 height 11
